Goal: Task Accomplishment & Management: Manage account settings

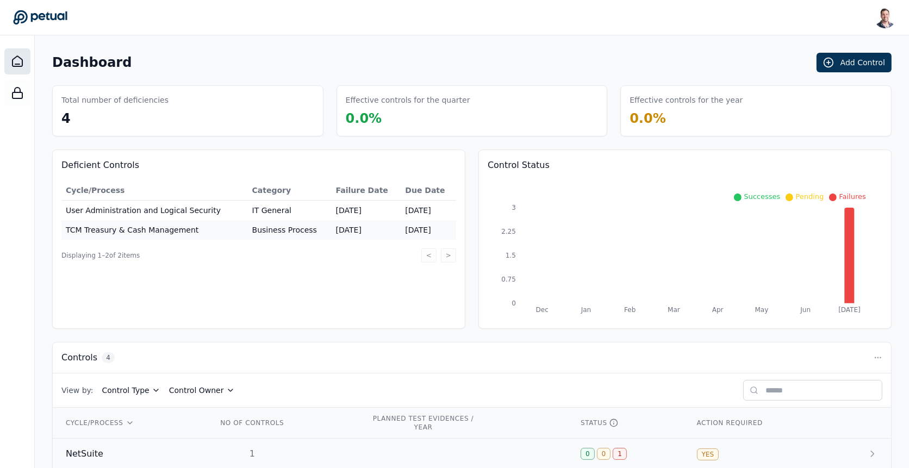
click at [287, 447] on div "1" at bounding box center [252, 453] width 70 height 13
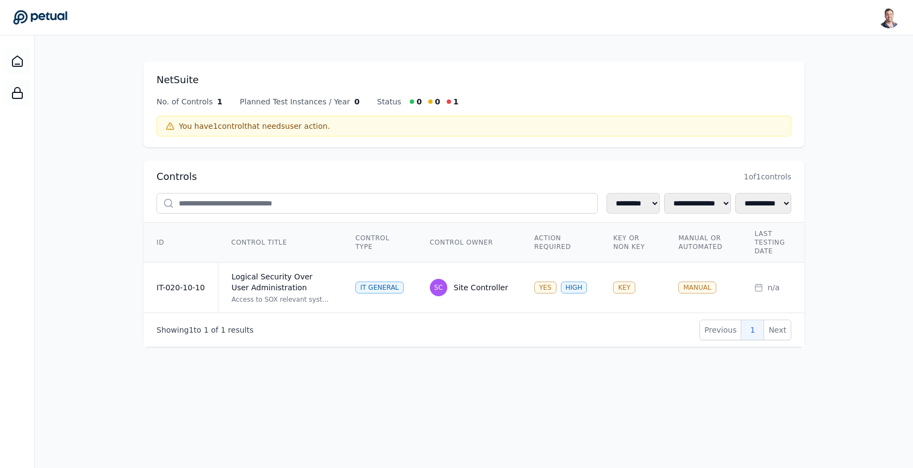
click at [470, 40] on main "**********" at bounding box center [474, 251] width 878 height 433
click at [485, 47] on main "**********" at bounding box center [474, 251] width 878 height 433
click at [360, 271] on td "IT General" at bounding box center [379, 287] width 74 height 51
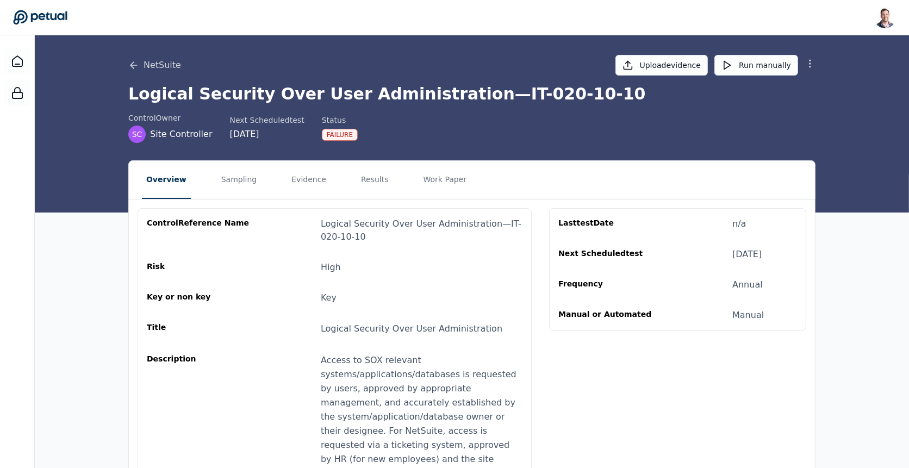
click at [806, 64] on icon at bounding box center [809, 63] width 11 height 11
click at [775, 109] on button "Remove control" at bounding box center [771, 109] width 87 height 20
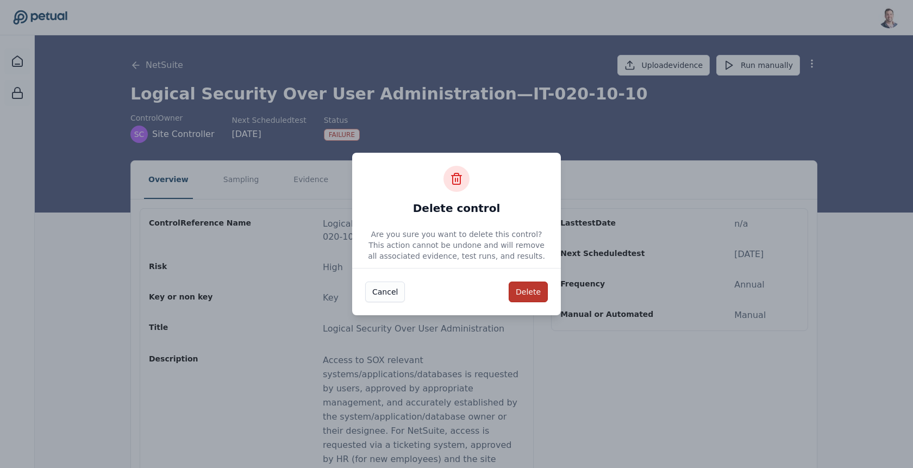
click at [527, 293] on button "Delete" at bounding box center [528, 291] width 39 height 21
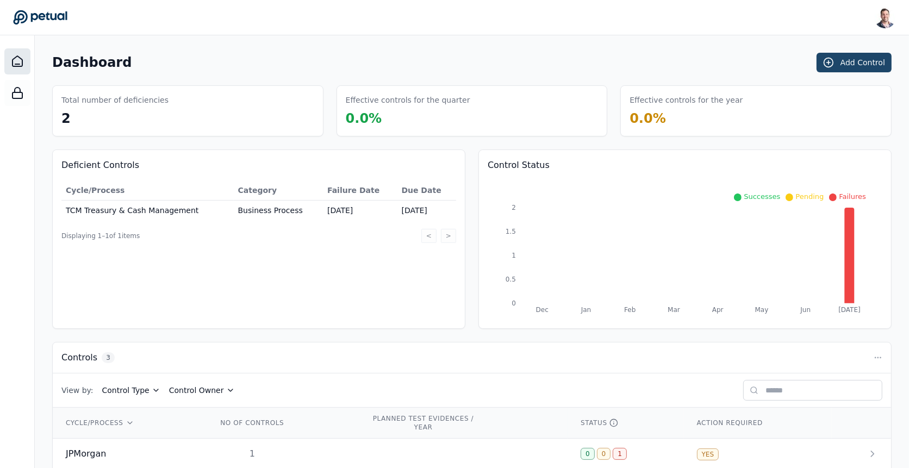
click at [837, 70] on button "Add Control" at bounding box center [853, 63] width 75 height 20
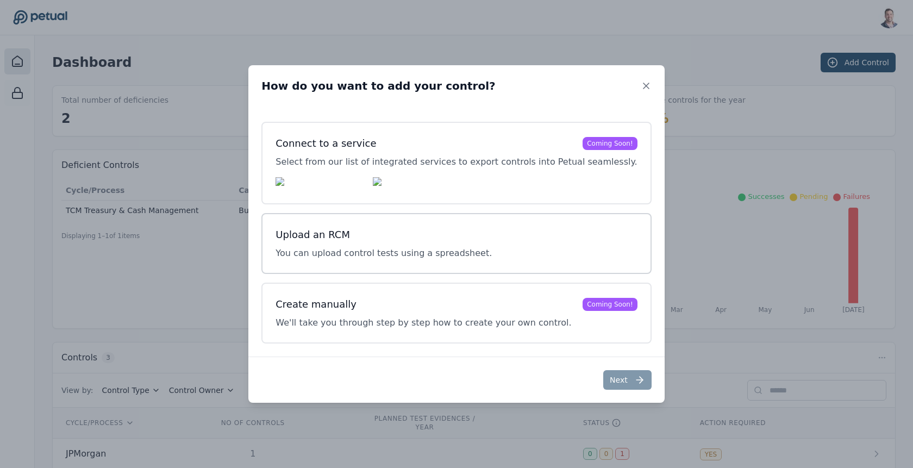
click at [433, 242] on h3 "Upload an RCM" at bounding box center [384, 234] width 216 height 15
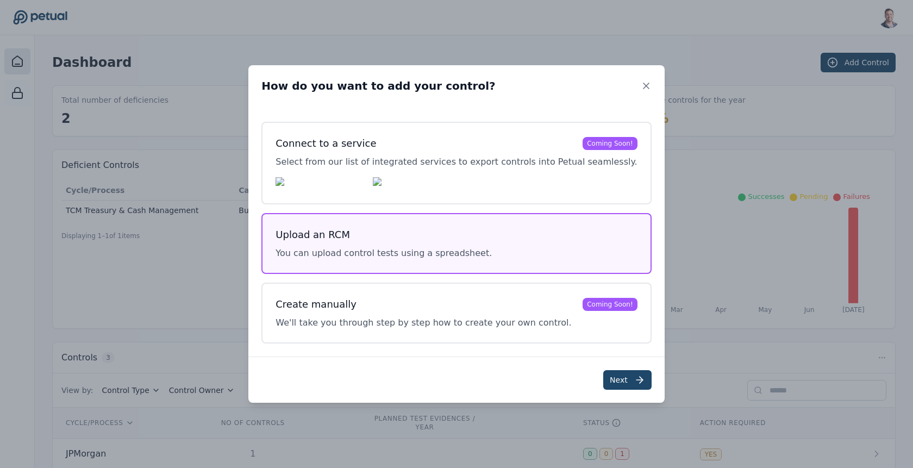
click at [605, 379] on button "Next" at bounding box center [627, 380] width 48 height 20
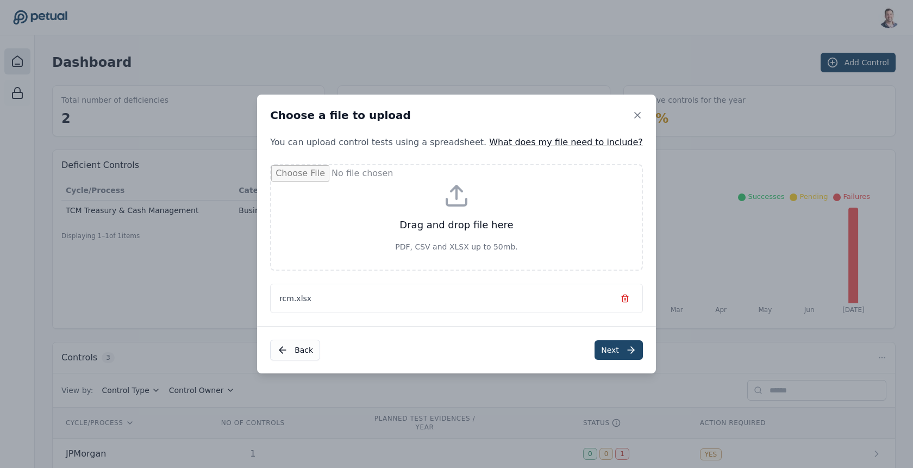
click at [598, 349] on button "Next" at bounding box center [618, 350] width 48 height 20
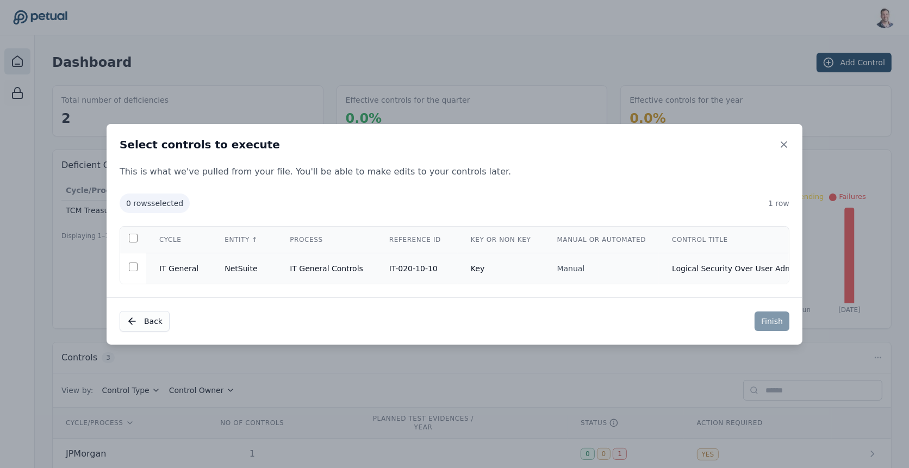
click at [380, 270] on td "IT-020-10-10" at bounding box center [417, 268] width 82 height 31
click at [763, 322] on button "Finish" at bounding box center [771, 321] width 35 height 20
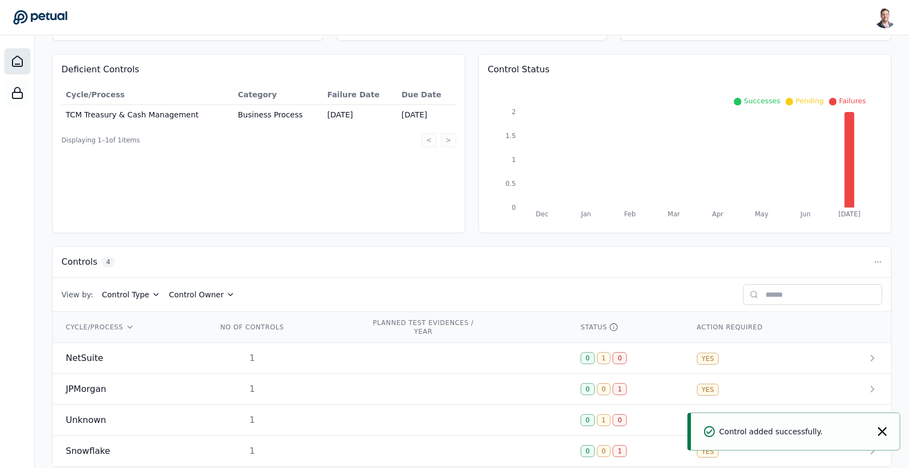
scroll to position [100, 0]
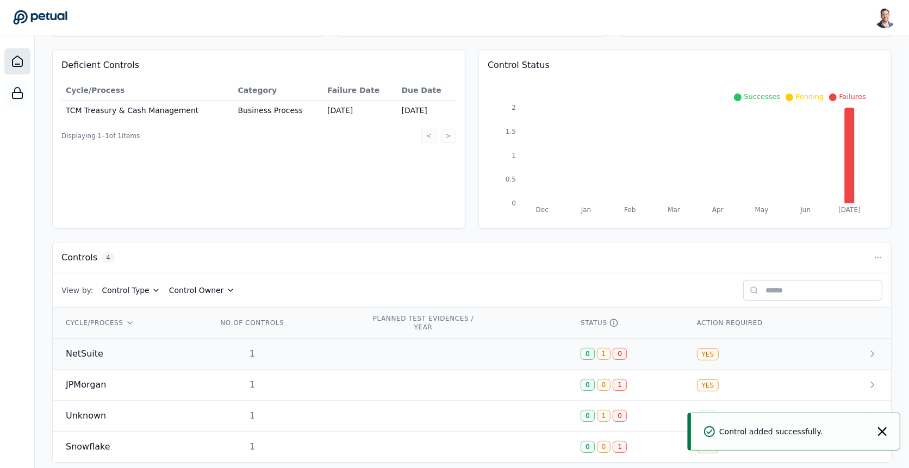
click at [135, 352] on div "NetSuite" at bounding box center [129, 353] width 126 height 13
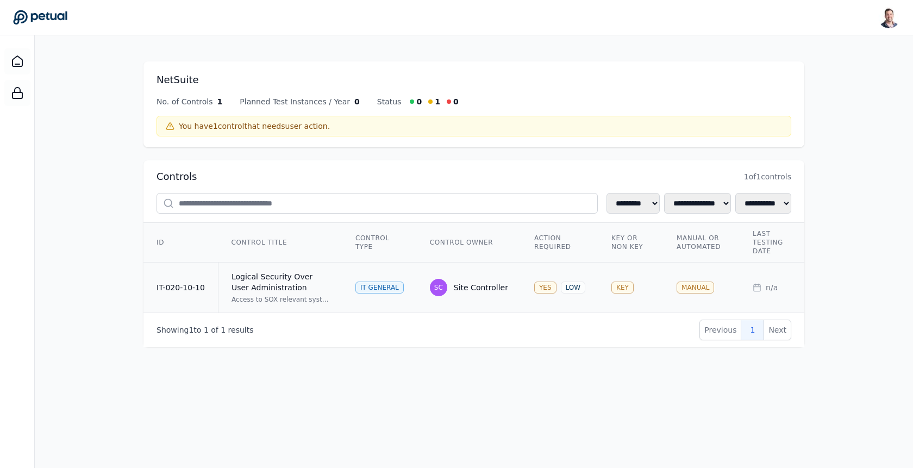
click at [318, 282] on div "Logical Security Over User Administration" at bounding box center [280, 282] width 98 height 22
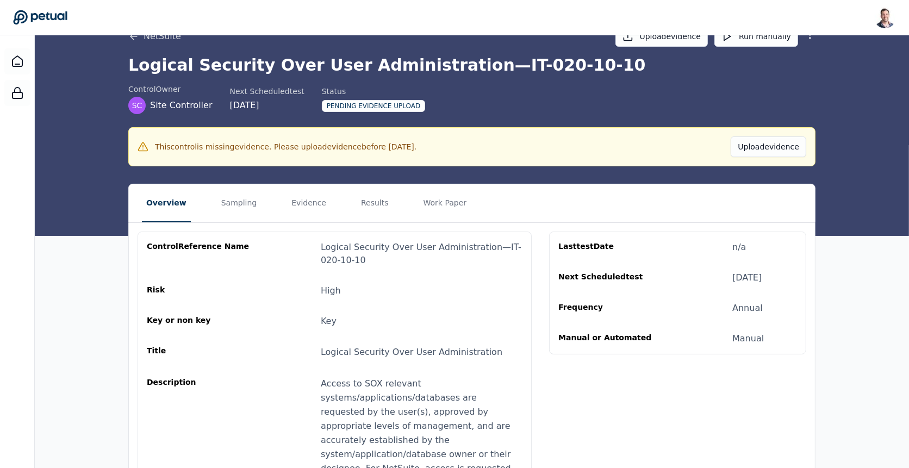
scroll to position [17, 0]
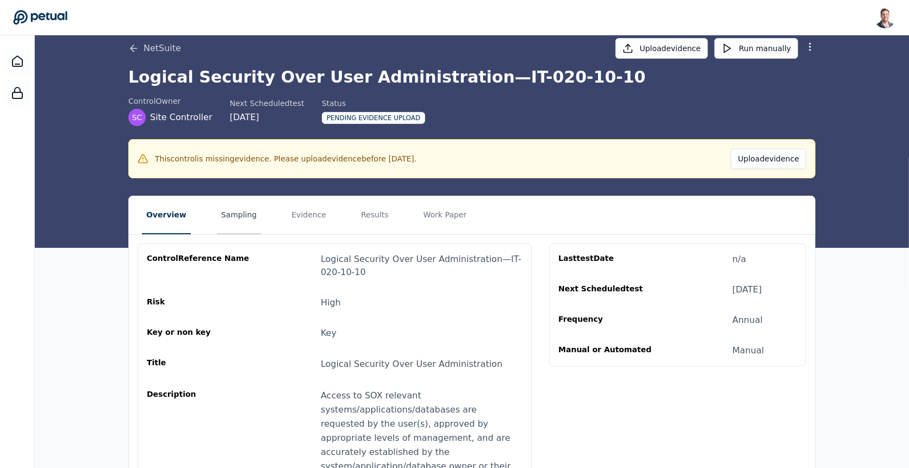
click at [227, 220] on button "Sampling" at bounding box center [239, 215] width 45 height 38
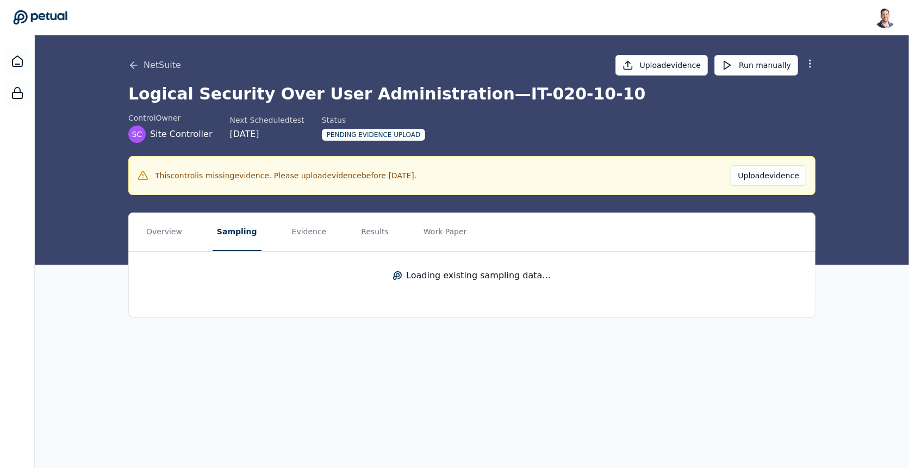
scroll to position [0, 0]
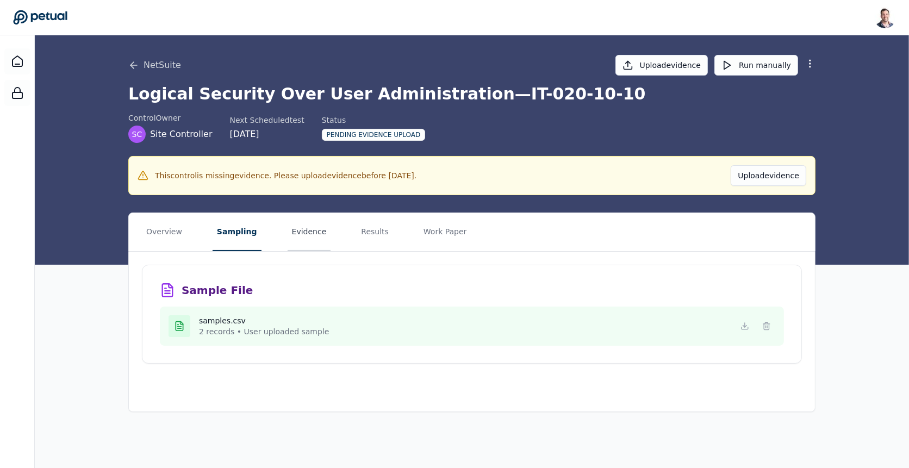
click at [304, 231] on button "Evidence" at bounding box center [308, 232] width 43 height 38
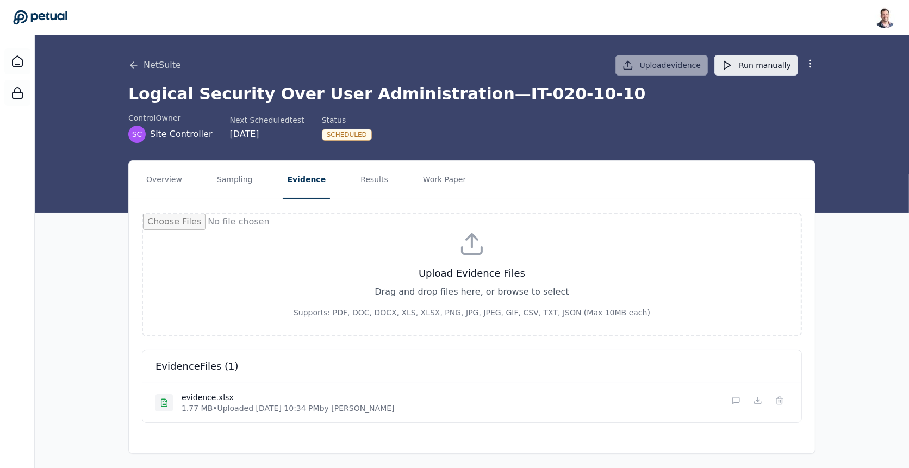
click at [747, 63] on button "Run manually" at bounding box center [756, 65] width 84 height 21
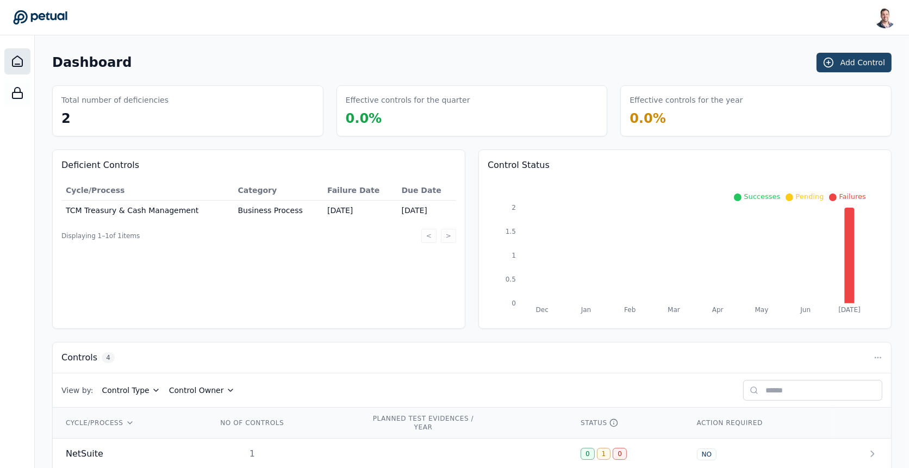
click at [851, 59] on button "Add Control" at bounding box center [853, 63] width 75 height 20
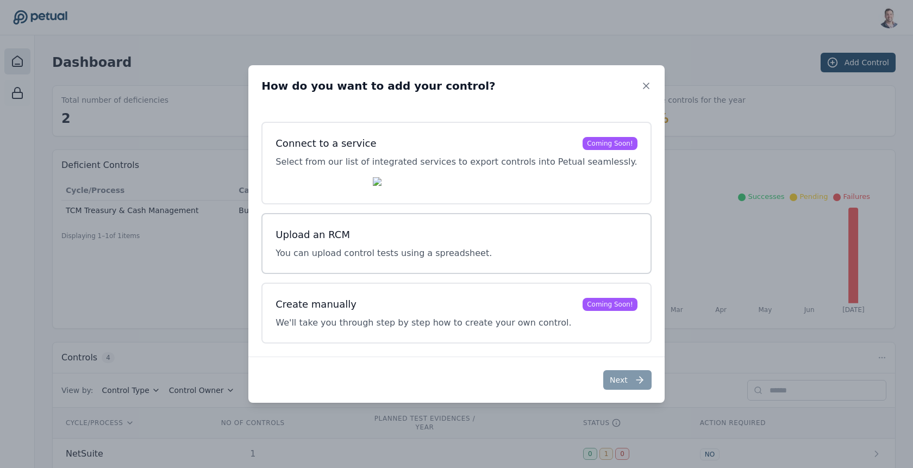
click at [402, 247] on div "Upload an RCM You can upload control tests using a spreadsheet." at bounding box center [384, 243] width 216 height 33
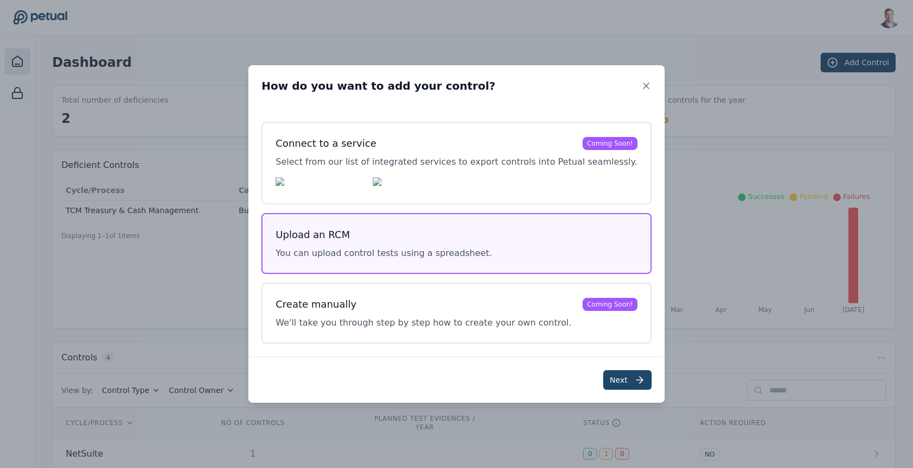
click at [603, 379] on button "Next" at bounding box center [627, 380] width 48 height 20
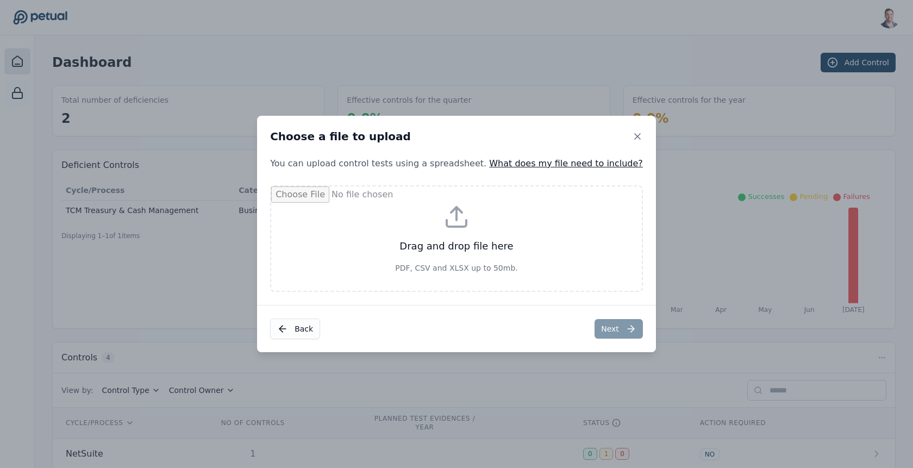
click at [380, 258] on input "file" at bounding box center [456, 238] width 371 height 104
type input "**********"
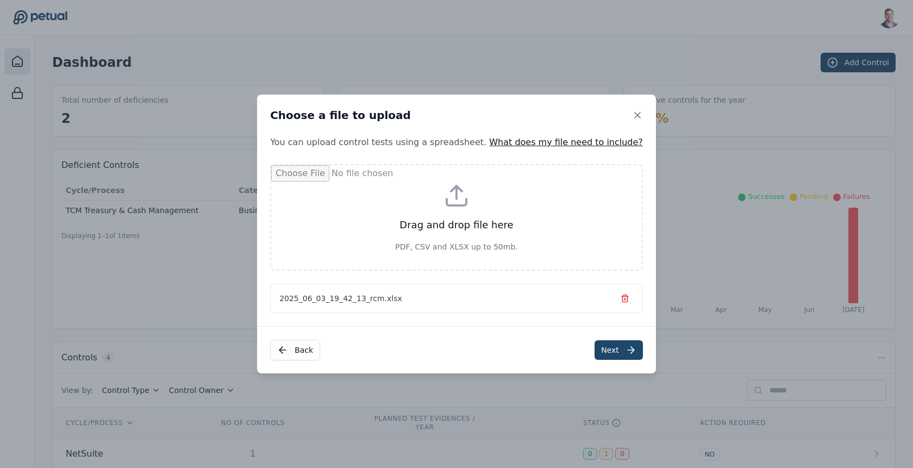
click at [594, 349] on button "Next" at bounding box center [618, 350] width 48 height 20
click at [458, 116] on div "Choose a file to upload" at bounding box center [454, 115] width 399 height 41
click at [592, 352] on button "Next" at bounding box center [616, 350] width 48 height 20
click at [633, 117] on icon at bounding box center [635, 114] width 5 height 5
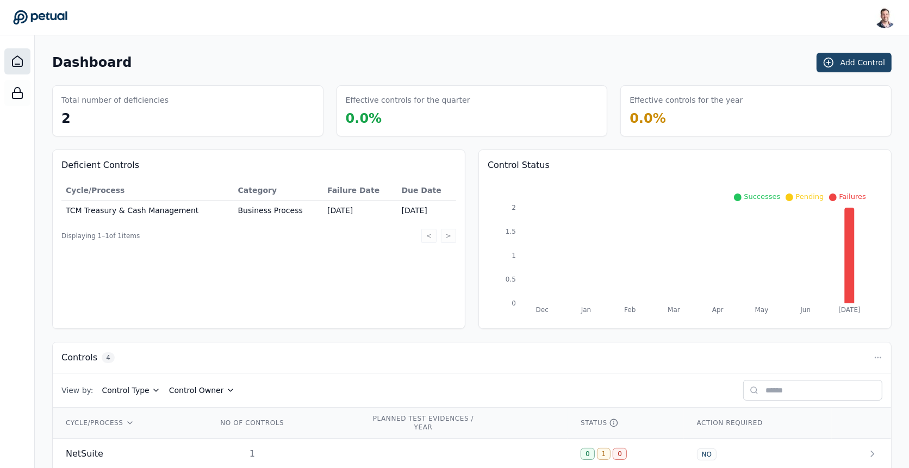
click at [854, 63] on button "Add Control" at bounding box center [853, 63] width 75 height 20
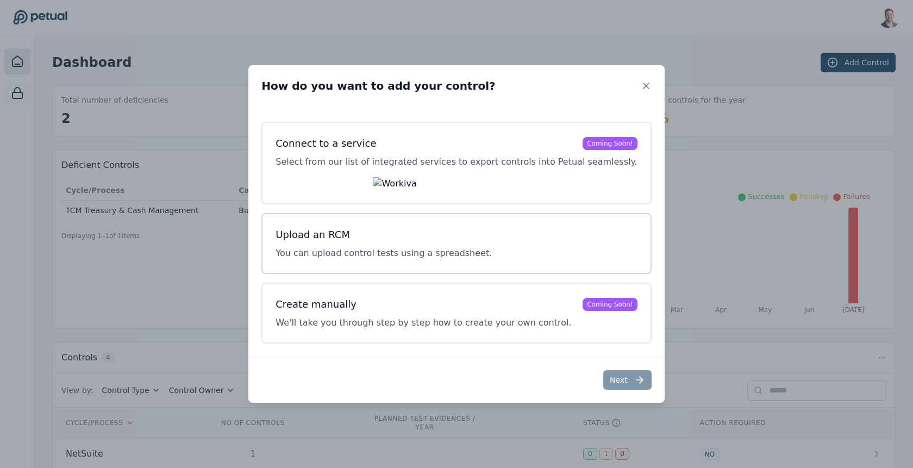
click at [411, 243] on div "Upload an RCM You can upload control tests using a spreadsheet." at bounding box center [384, 243] width 216 height 33
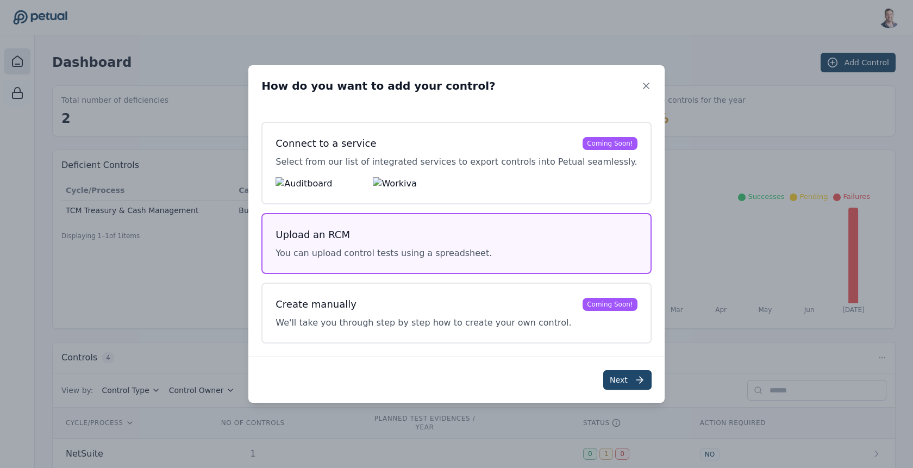
click at [605, 384] on button "Next" at bounding box center [627, 380] width 48 height 20
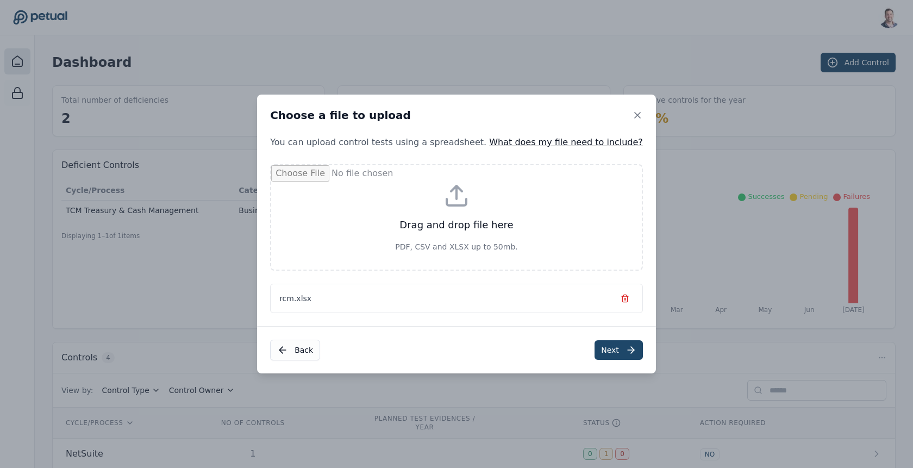
click at [594, 349] on button "Next" at bounding box center [618, 350] width 48 height 20
click at [630, 119] on icon at bounding box center [635, 115] width 11 height 11
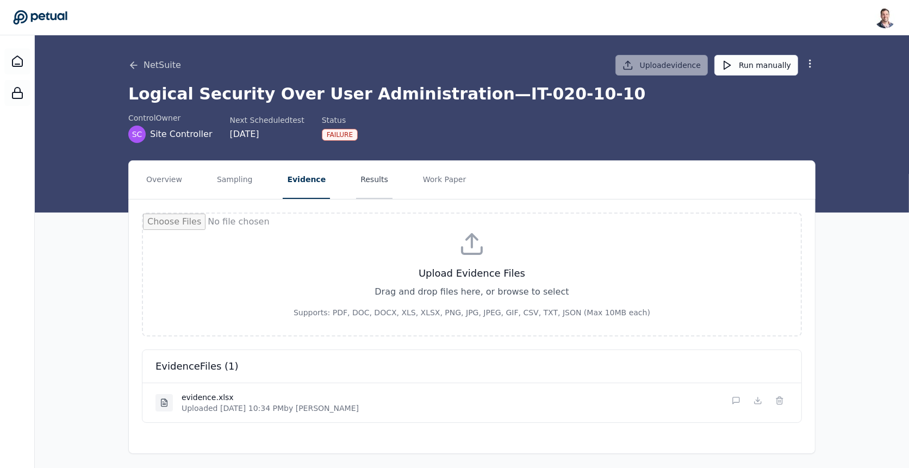
click at [374, 179] on button "Results" at bounding box center [374, 180] width 36 height 38
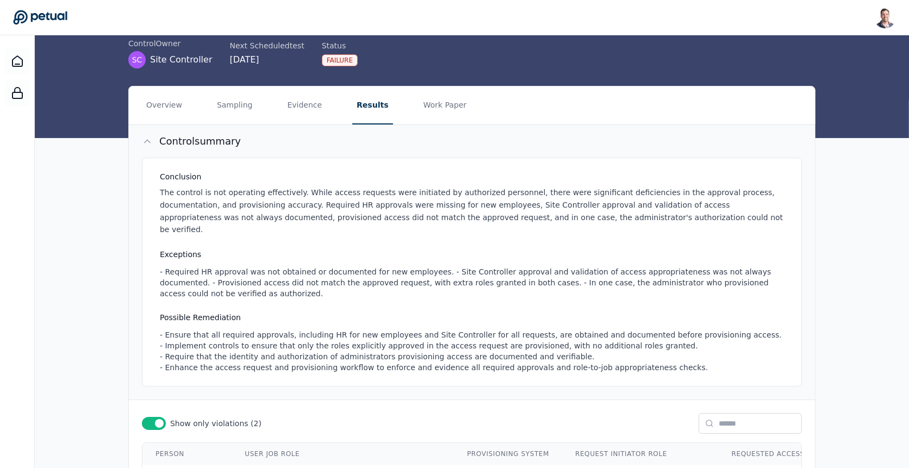
scroll to position [74, 0]
click at [441, 108] on button "Work Paper" at bounding box center [445, 106] width 52 height 38
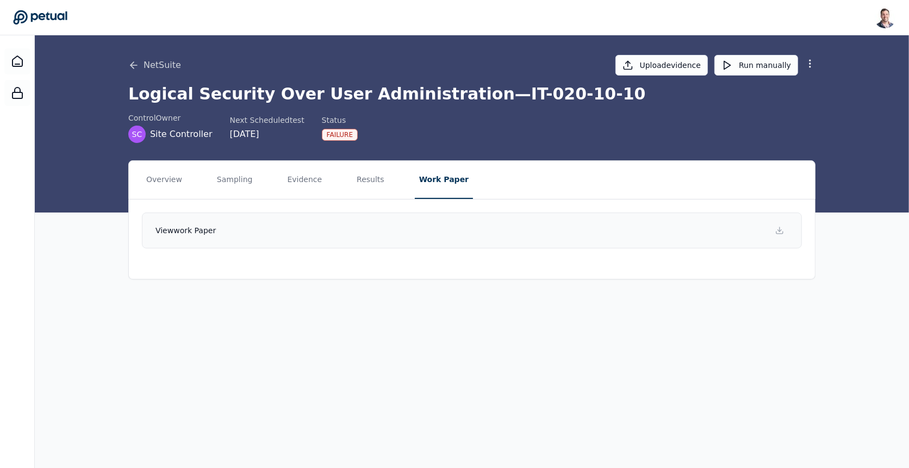
click at [443, 230] on link "View work paper" at bounding box center [472, 230] width 660 height 36
click at [359, 185] on button "Results" at bounding box center [370, 180] width 36 height 38
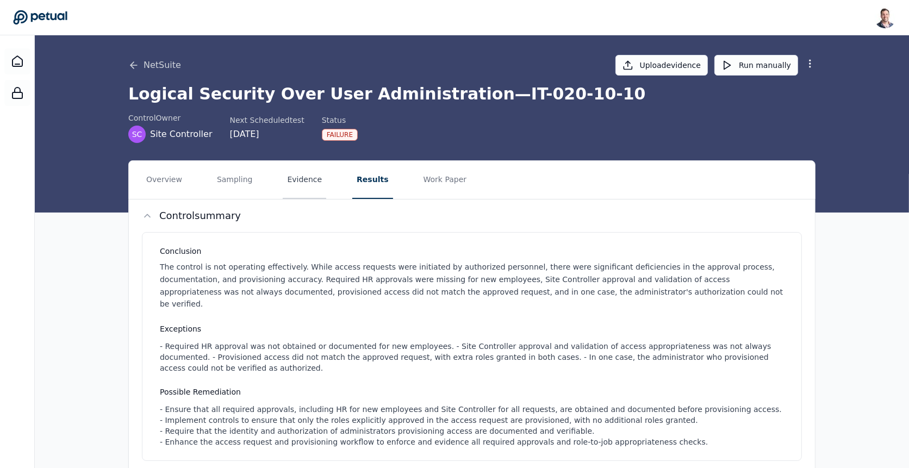
click at [300, 177] on button "Evidence" at bounding box center [304, 180] width 43 height 38
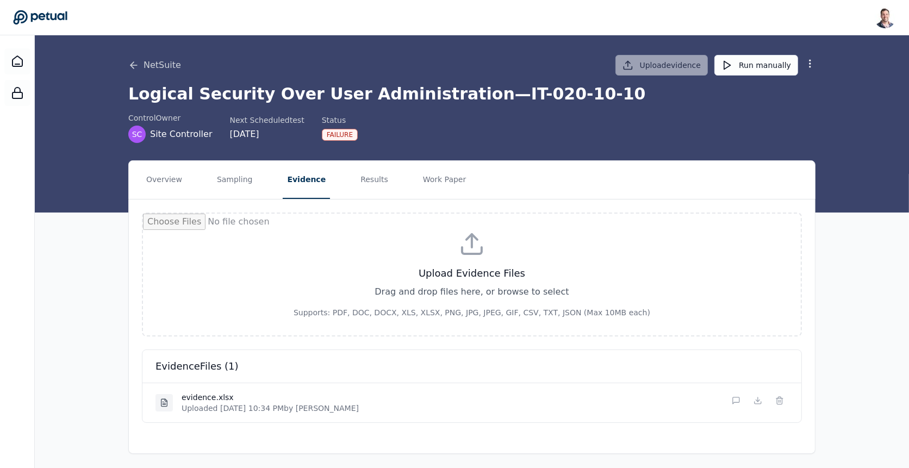
scroll to position [1, 0]
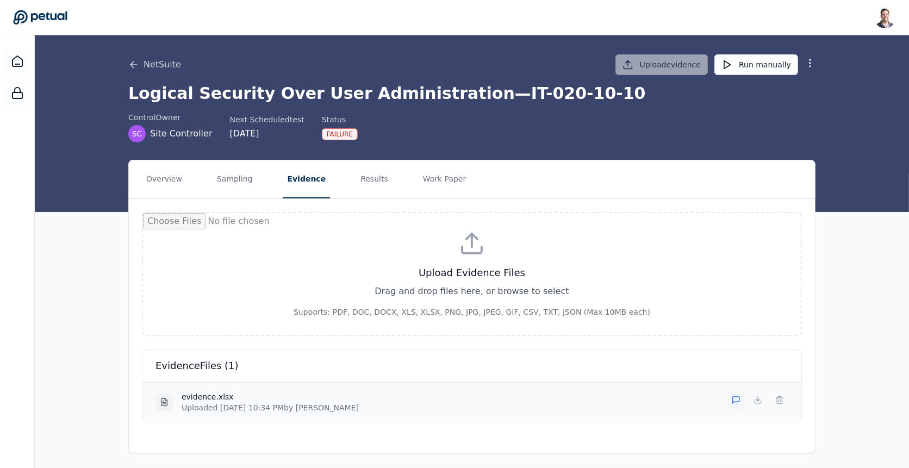
click at [736, 400] on icon at bounding box center [735, 400] width 9 height 9
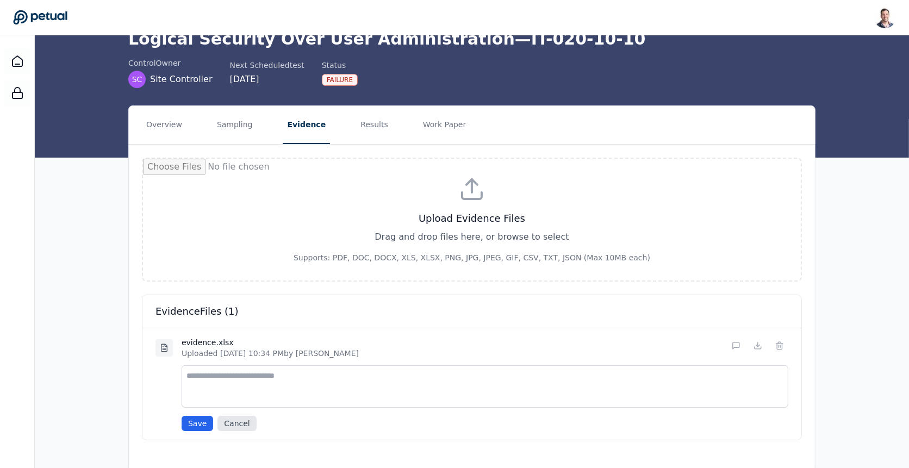
scroll to position [71, 0]
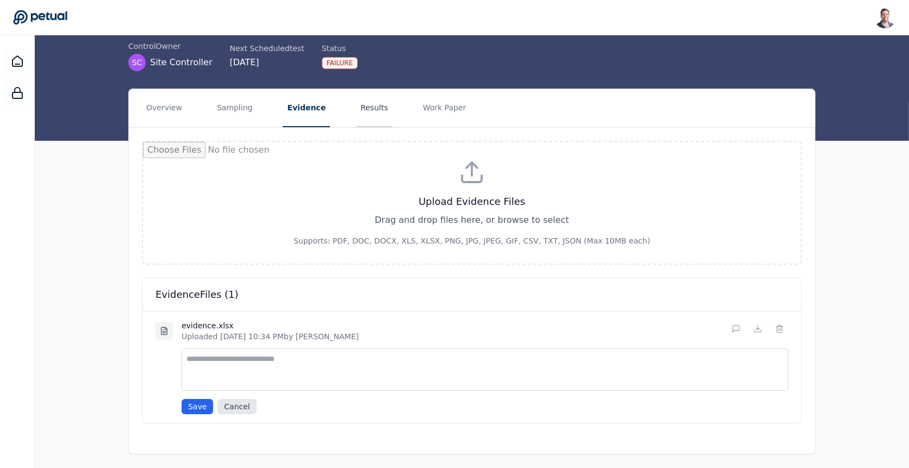
click at [367, 111] on button "Results" at bounding box center [374, 108] width 36 height 38
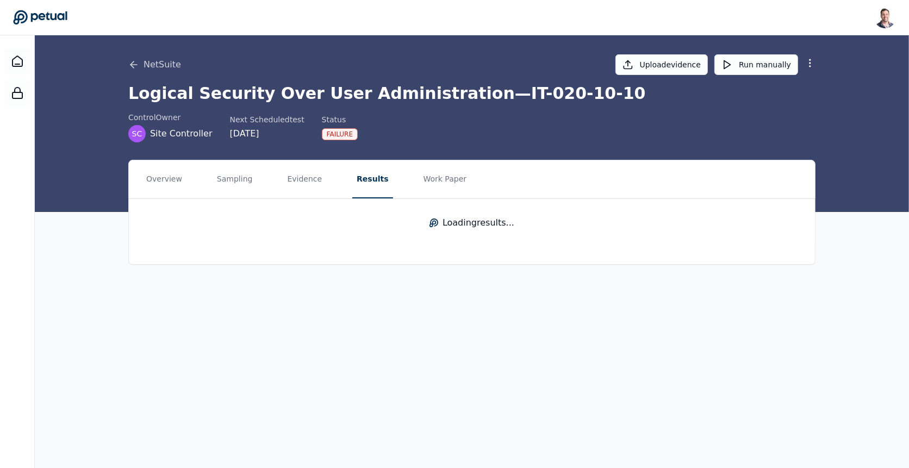
scroll to position [0, 0]
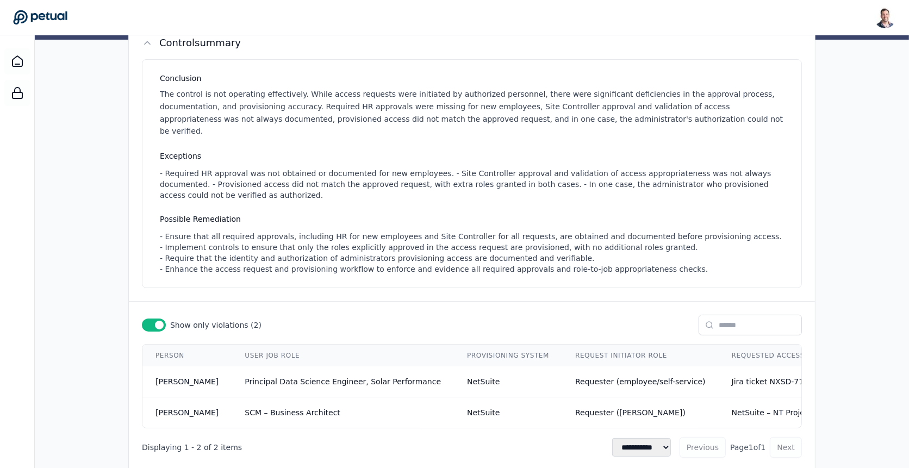
scroll to position [185, 0]
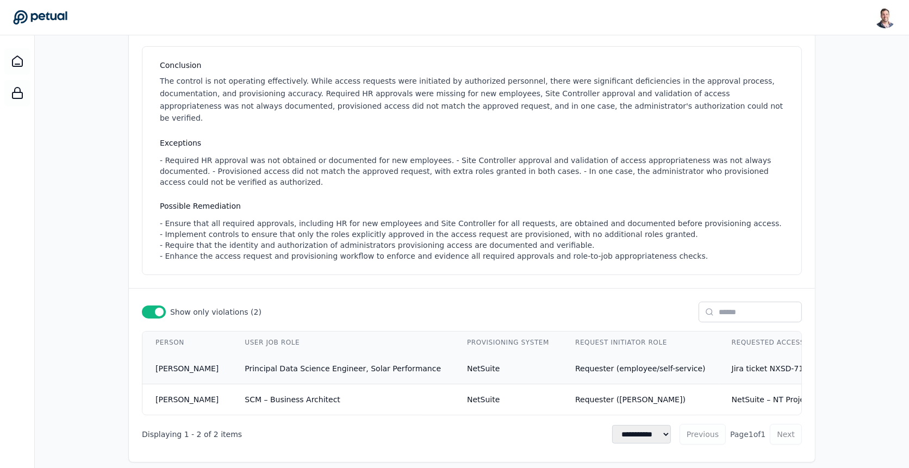
click at [424, 353] on td "Principal Data Science Engineer, Solar Performance" at bounding box center [342, 368] width 222 height 31
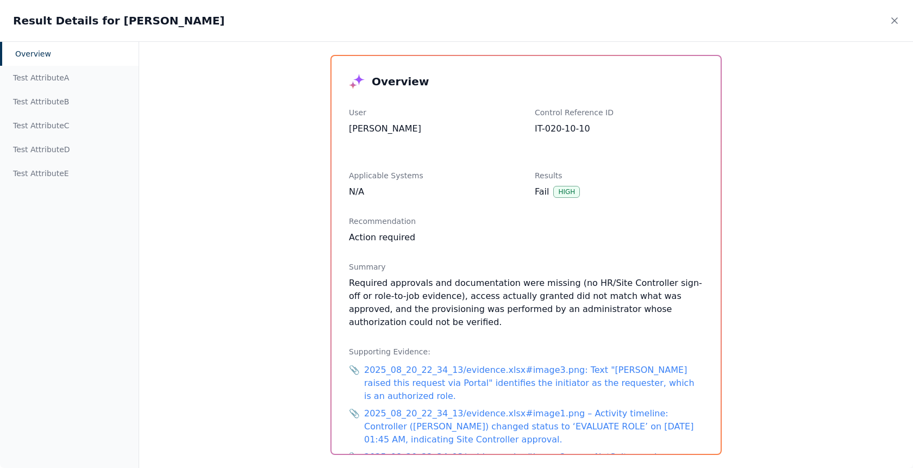
click at [274, 198] on div "Overview Test Attribute A Test Attribute B Test Attribute C Test Attribute D Te…" at bounding box center [456, 254] width 913 height 427
click at [27, 76] on div "Test Attribute A" at bounding box center [69, 78] width 139 height 24
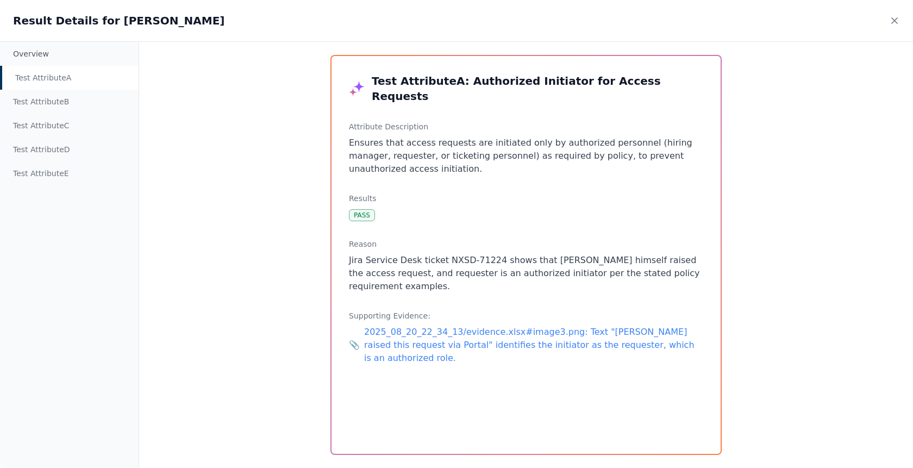
click at [431, 154] on p "Ensures that access requests are initiated only by authorized personnel (hiring…" at bounding box center [526, 155] width 354 height 39
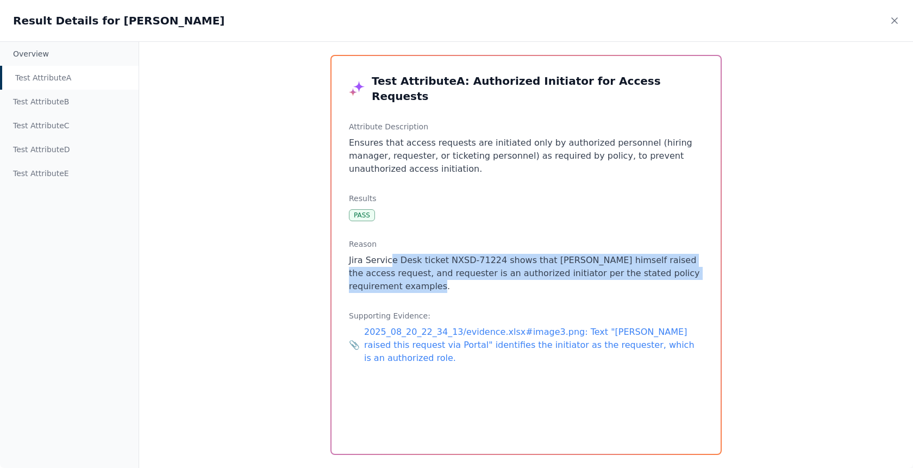
drag, startPoint x: 406, startPoint y: 272, endPoint x: 390, endPoint y: 243, distance: 33.6
click at [390, 254] on p "Jira Service Desk ticket NXSD-71224 shows that [PERSON_NAME] himself raised the…" at bounding box center [526, 273] width 354 height 39
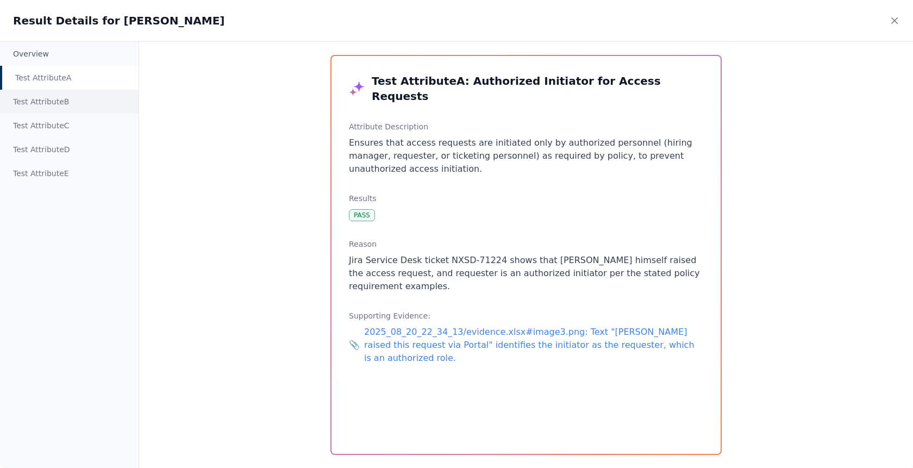
click at [79, 103] on div "Test Attribute B" at bounding box center [69, 102] width 139 height 24
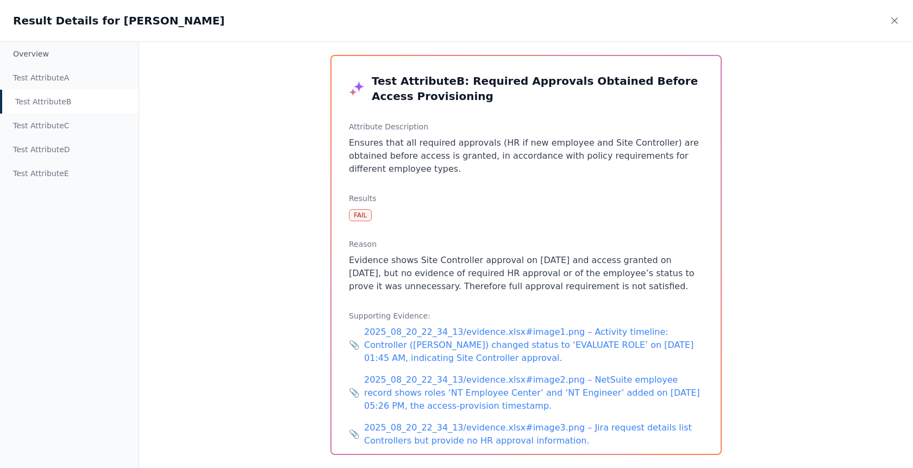
click at [399, 273] on p "Evidence shows Site Controller approval on [DATE] and access granted on [DATE],…" at bounding box center [526, 273] width 354 height 39
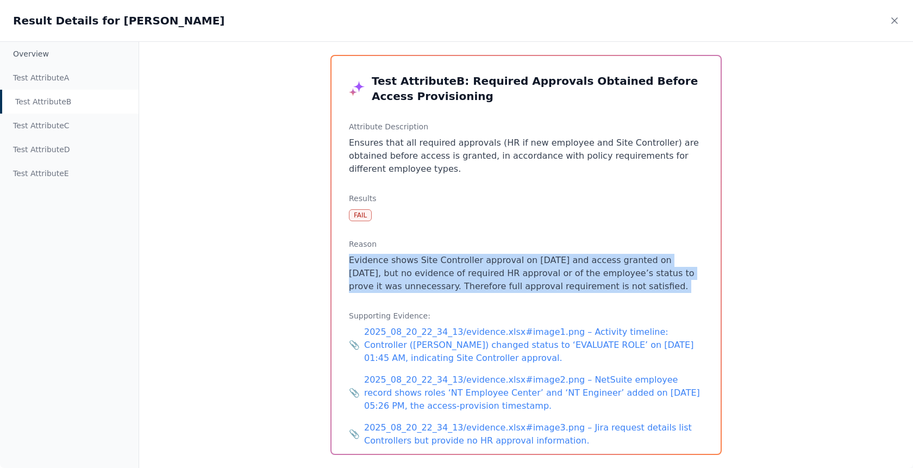
click at [399, 273] on p "Evidence shows Site Controller approval on [DATE] and access granted on [DATE],…" at bounding box center [526, 273] width 354 height 39
click at [472, 275] on p "Evidence shows Site Controller approval on [DATE] and access granted on [DATE],…" at bounding box center [526, 273] width 354 height 39
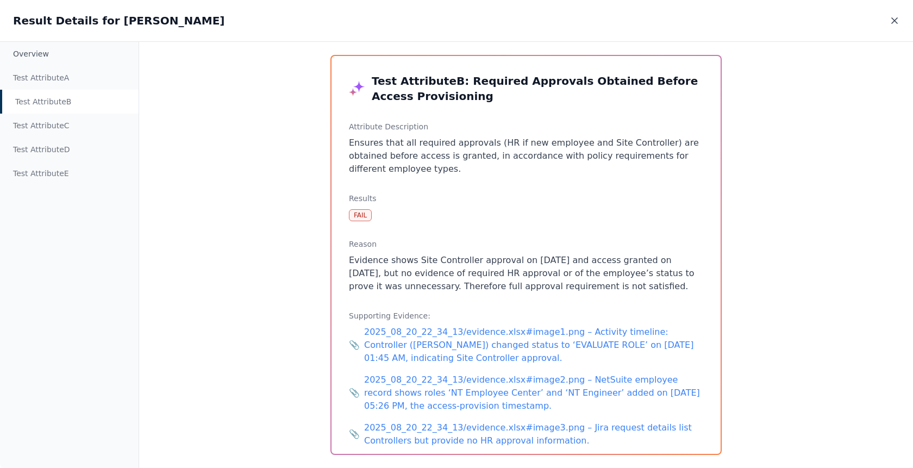
click at [897, 25] on icon at bounding box center [894, 20] width 11 height 11
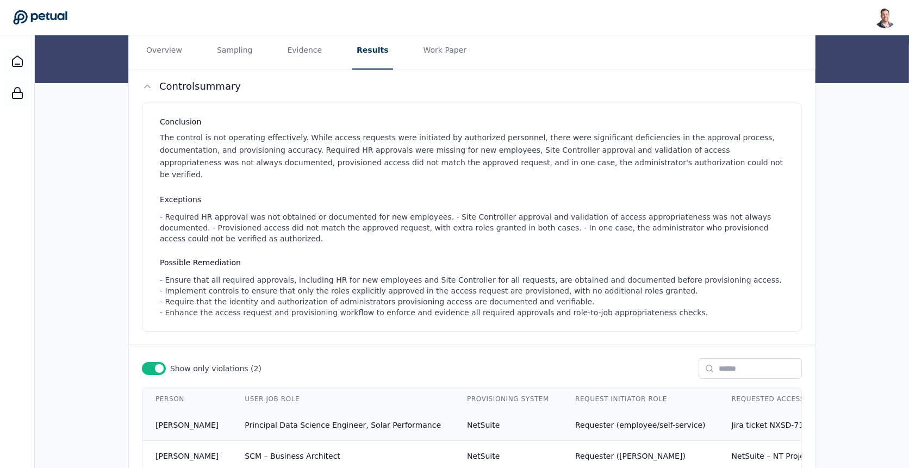
scroll to position [0, 0]
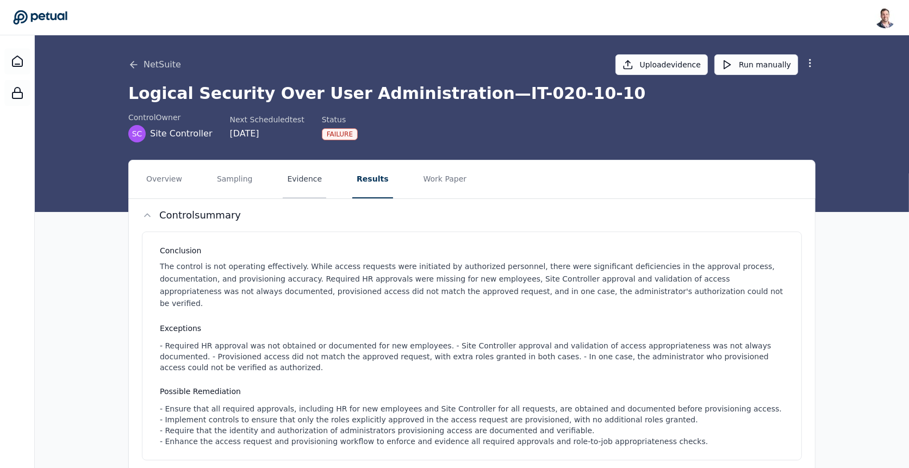
click at [305, 174] on button "Evidence" at bounding box center [304, 179] width 43 height 38
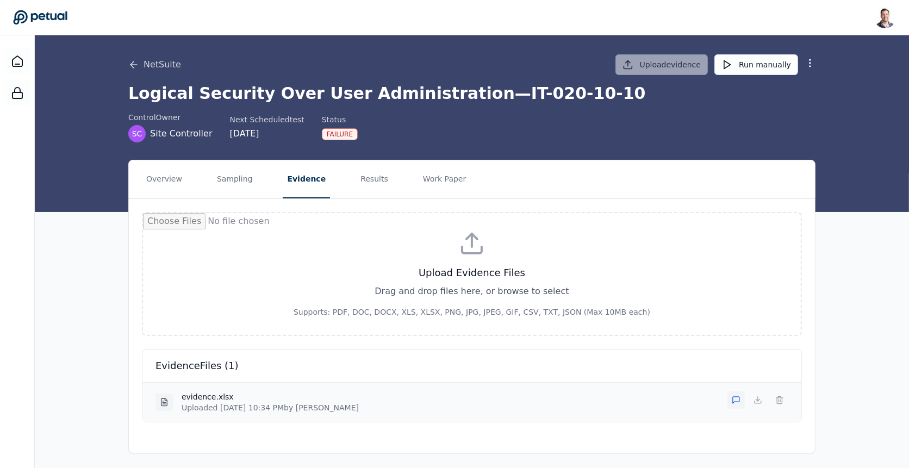
click at [731, 392] on button at bounding box center [735, 399] width 17 height 17
type textarea "**********"
click at [64, 302] on div "**********" at bounding box center [472, 342] width 874 height 365
